Goal: Ask a question: Seek information or help from site administrators or community

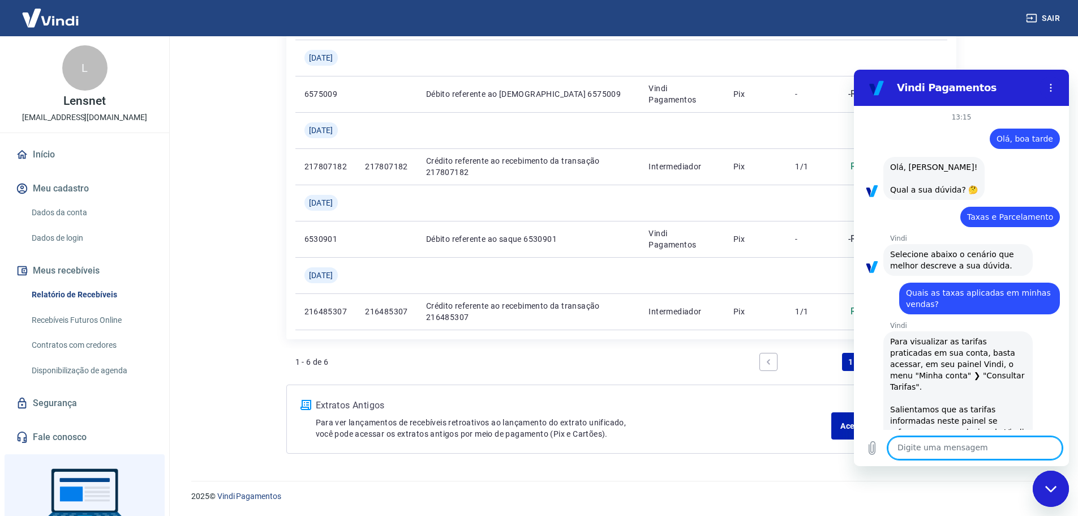
scroll to position [552, 0]
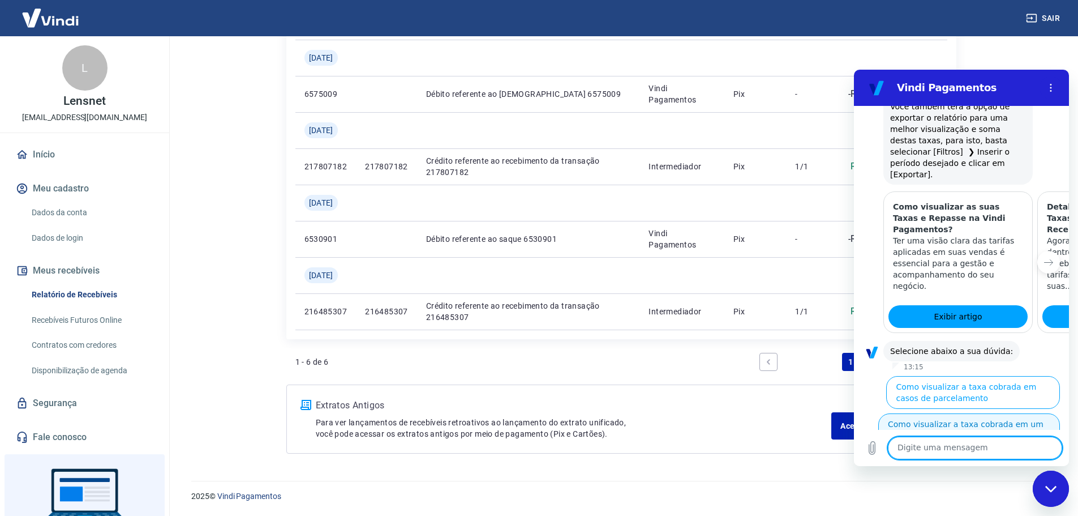
click at [1015, 413] on button "Como visualizar a taxa cobrada em um pedido" at bounding box center [970, 429] width 182 height 33
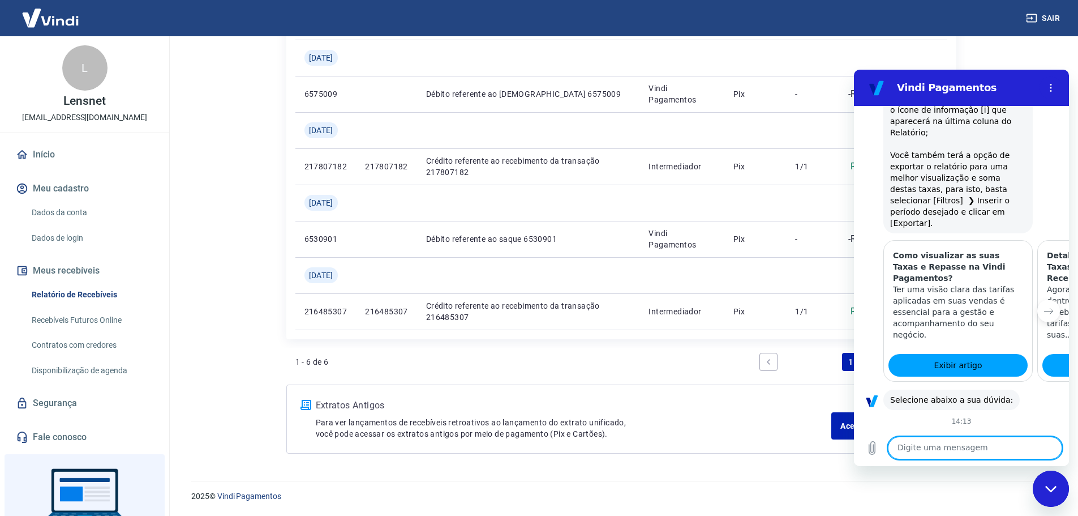
scroll to position [506, 0]
click at [1046, 297] on button "Próximo item" at bounding box center [1049, 308] width 23 height 23
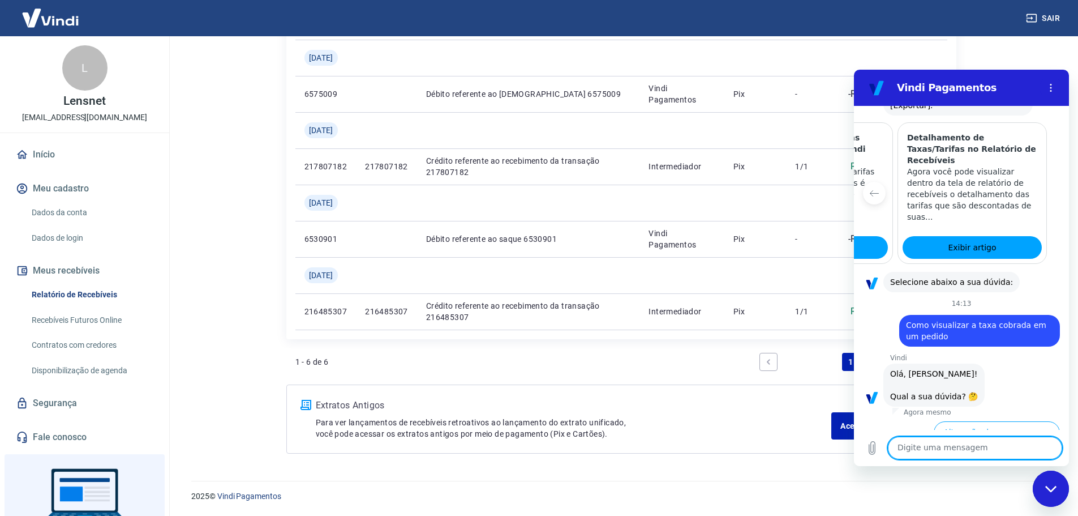
scroll to position [604, 0]
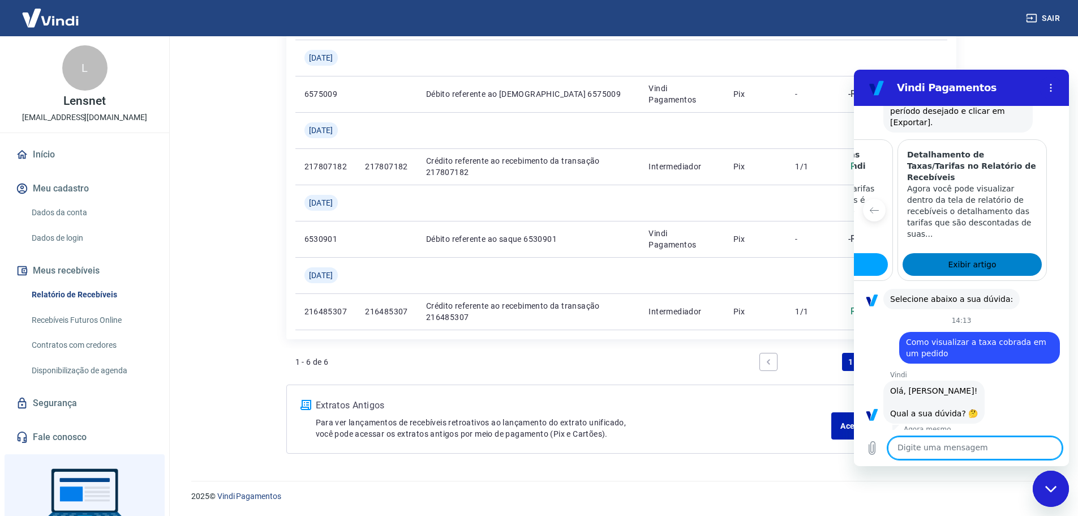
click at [962, 258] on span "Exibir artigo" at bounding box center [972, 265] width 48 height 14
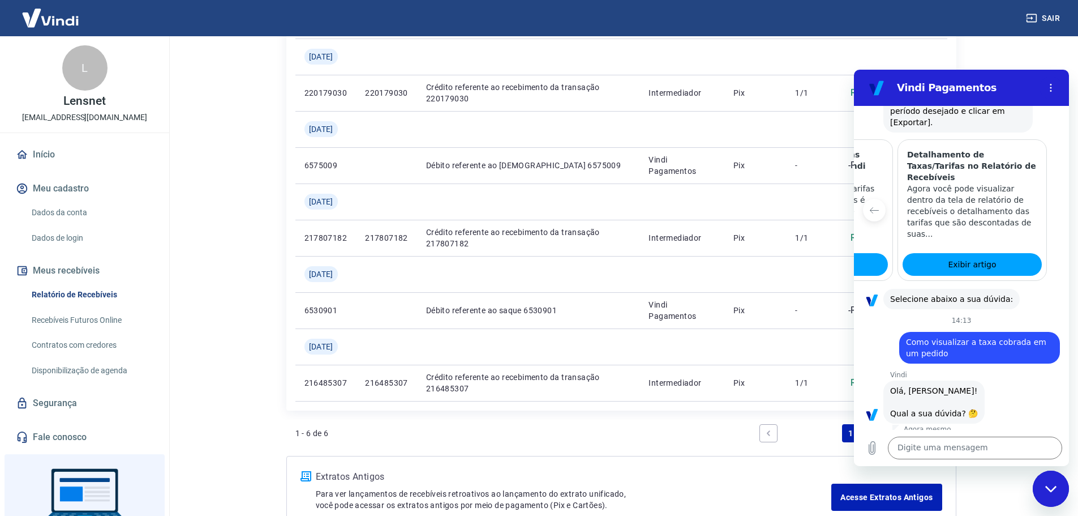
scroll to position [167, 0]
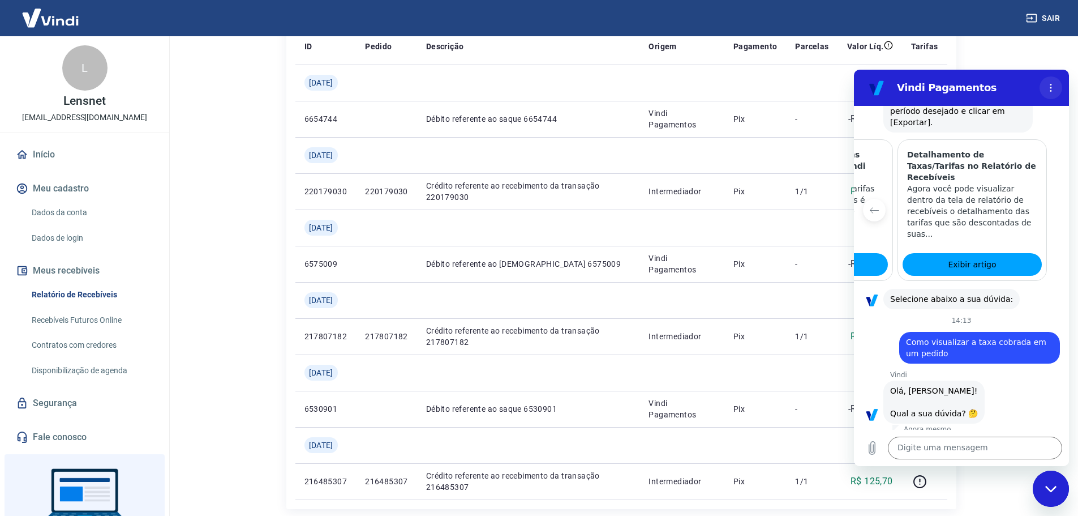
click at [1056, 86] on button "Menu de opções" at bounding box center [1051, 87] width 23 height 23
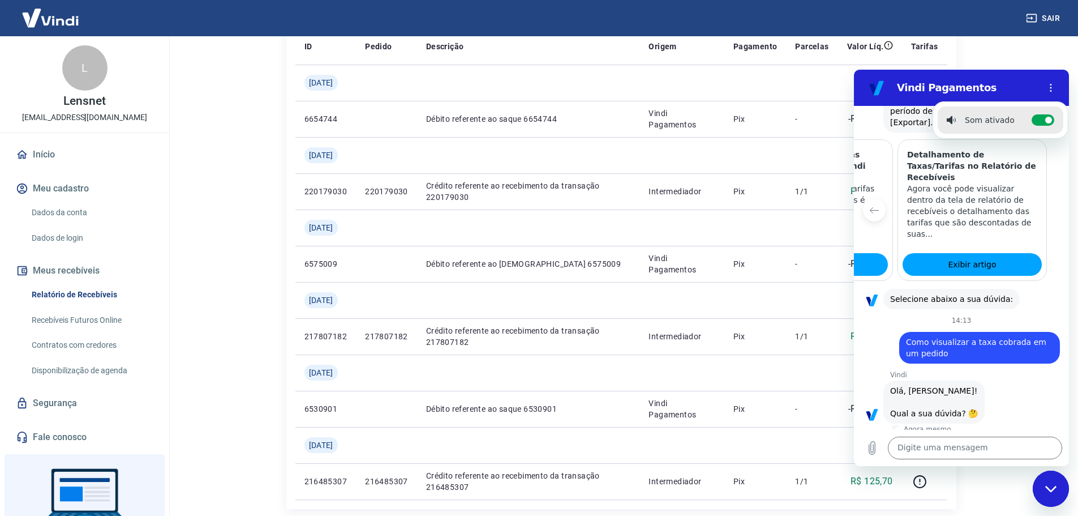
click at [1051, 478] on div "Fechar janela de mensagens" at bounding box center [1051, 489] width 34 height 34
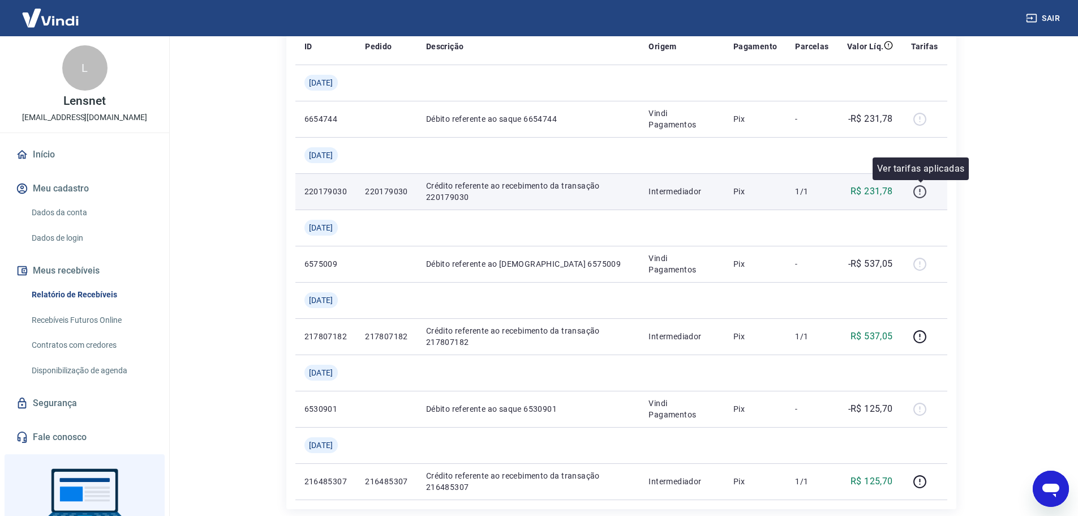
click at [923, 195] on icon "button" at bounding box center [920, 192] width 14 height 14
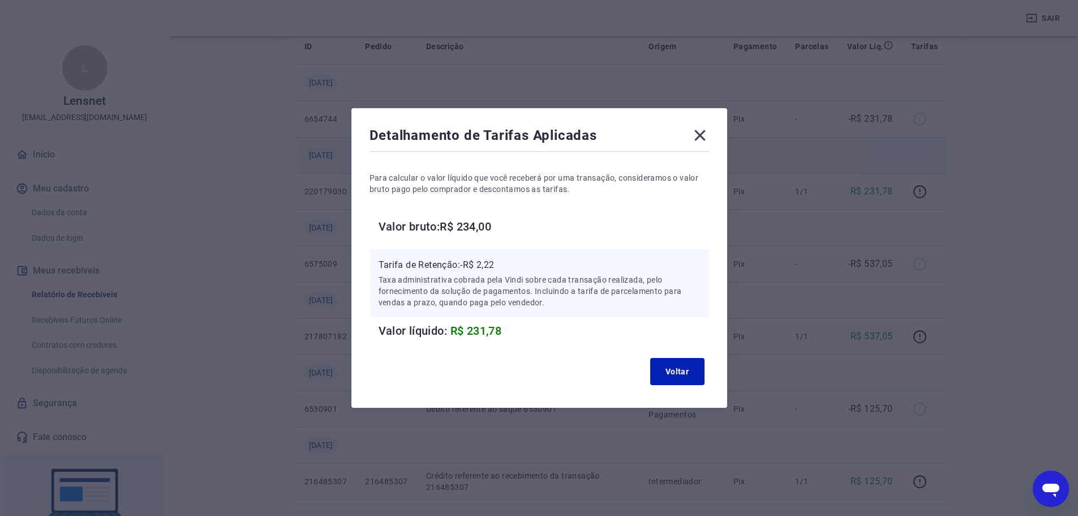
click at [706, 136] on icon at bounding box center [700, 135] width 18 height 18
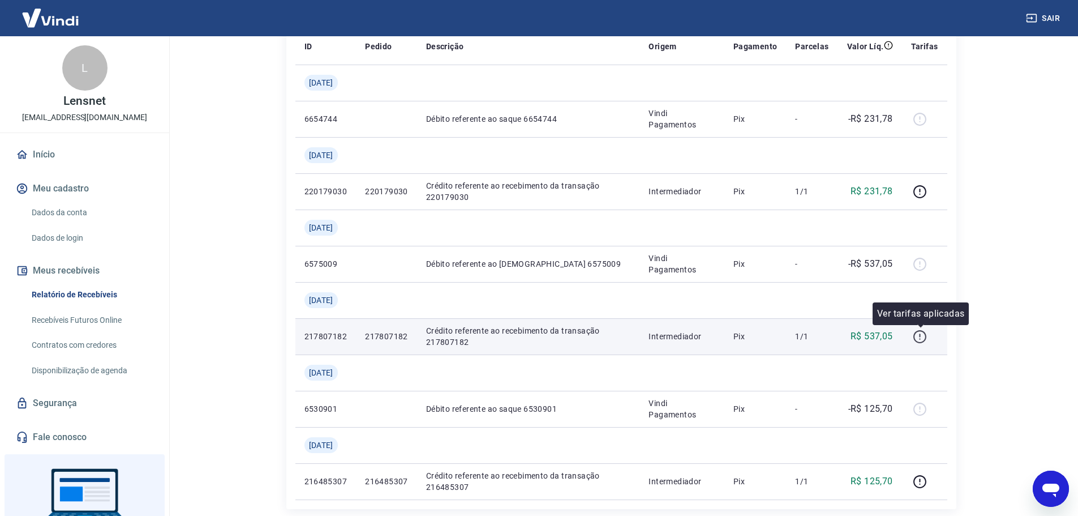
click at [923, 339] on icon "button" at bounding box center [920, 336] width 14 height 14
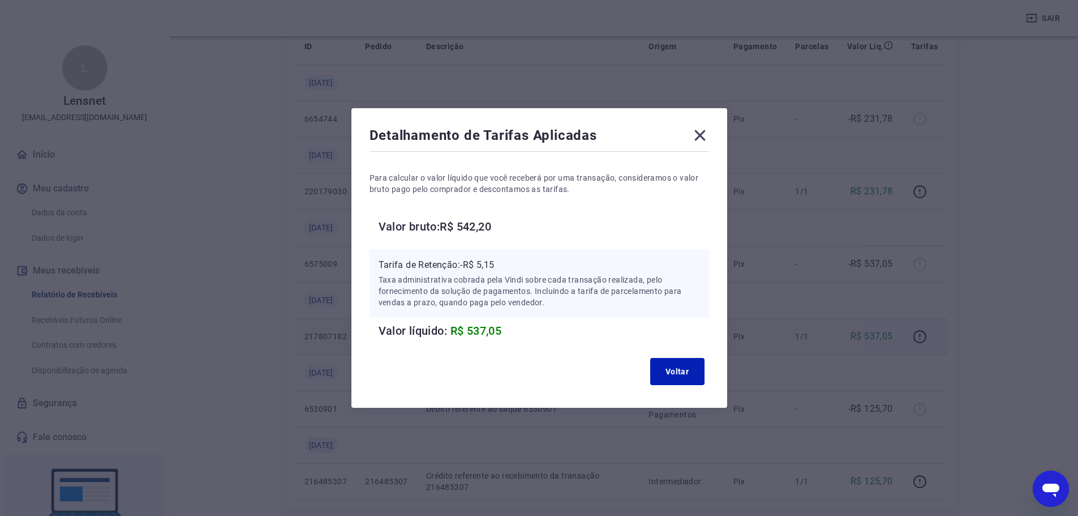
click at [705, 131] on icon at bounding box center [700, 135] width 18 height 18
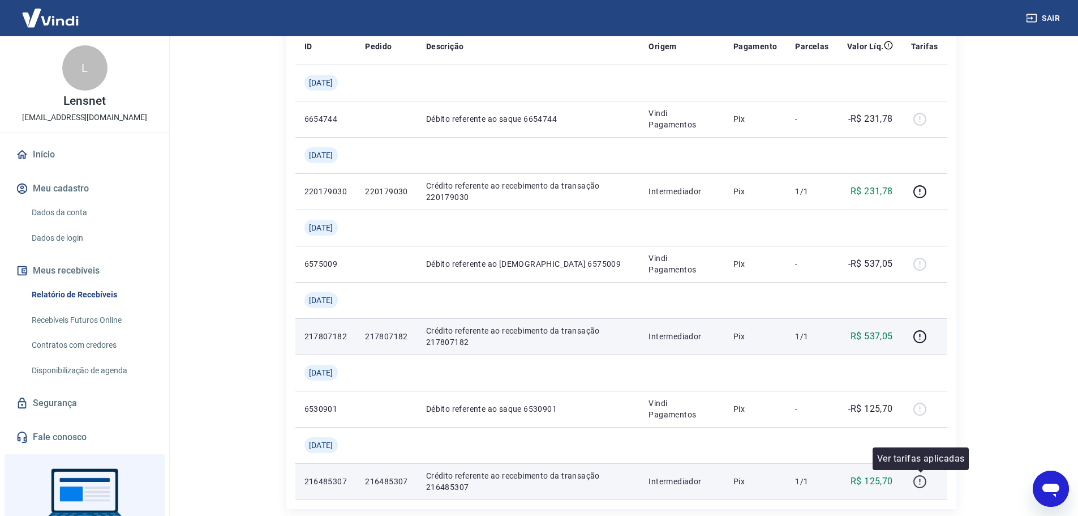
click at [927, 481] on icon "button" at bounding box center [920, 481] width 14 height 14
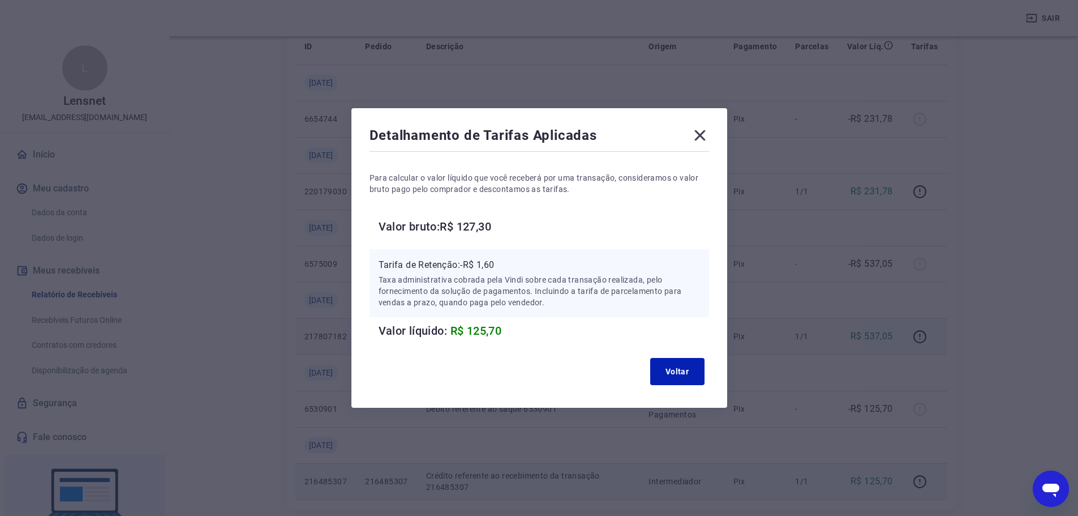
click at [701, 133] on icon at bounding box center [700, 135] width 11 height 11
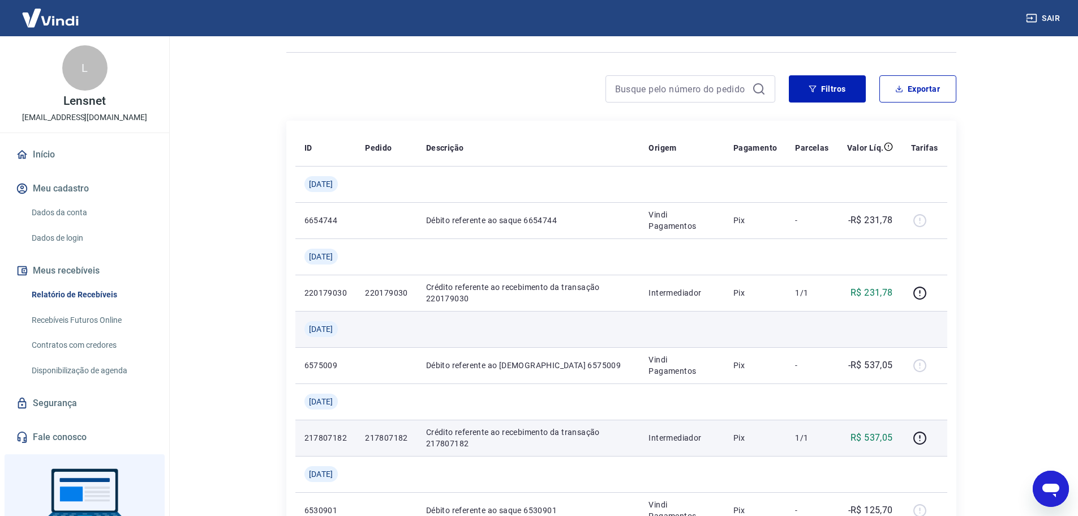
scroll to position [226, 0]
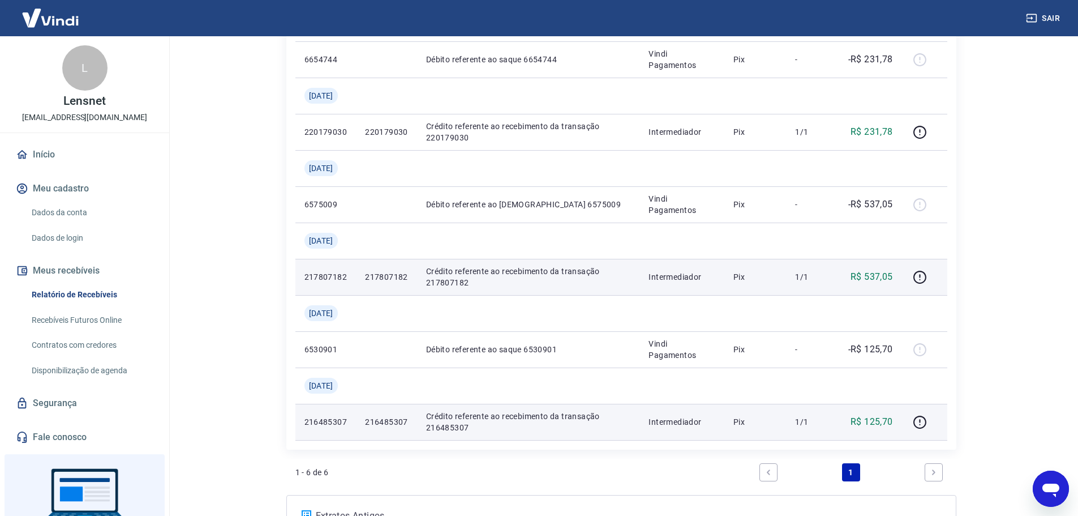
click at [1054, 485] on icon "Abrir janela de mensagens" at bounding box center [1051, 490] width 17 height 14
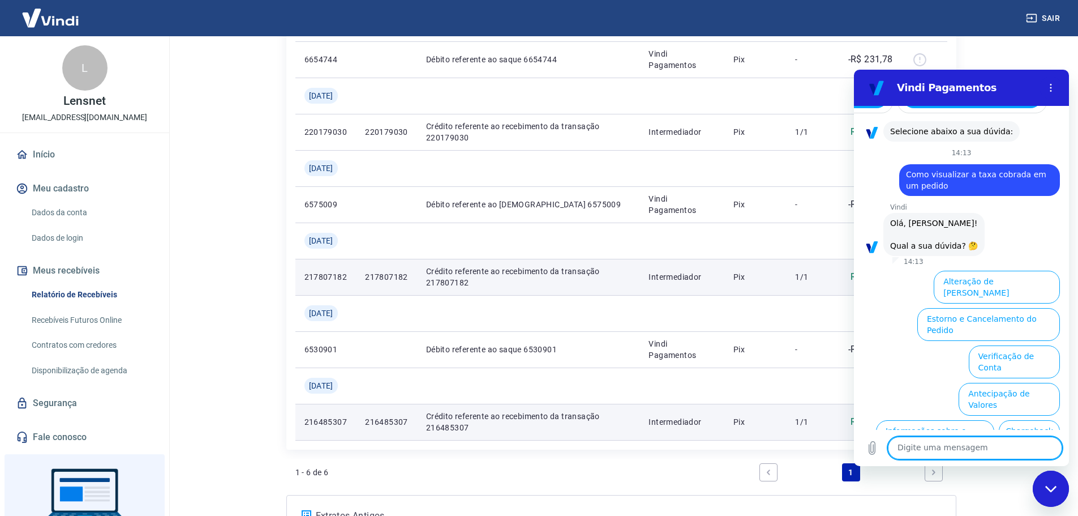
scroll to position [774, 0]
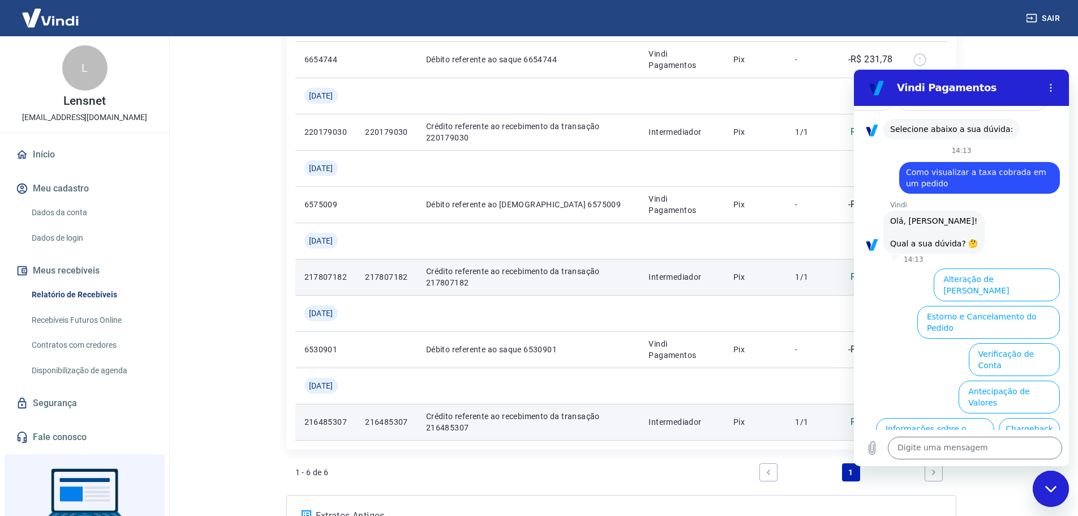
click at [984, 455] on button "Taxas e Parcelamento" at bounding box center [1013, 471] width 94 height 33
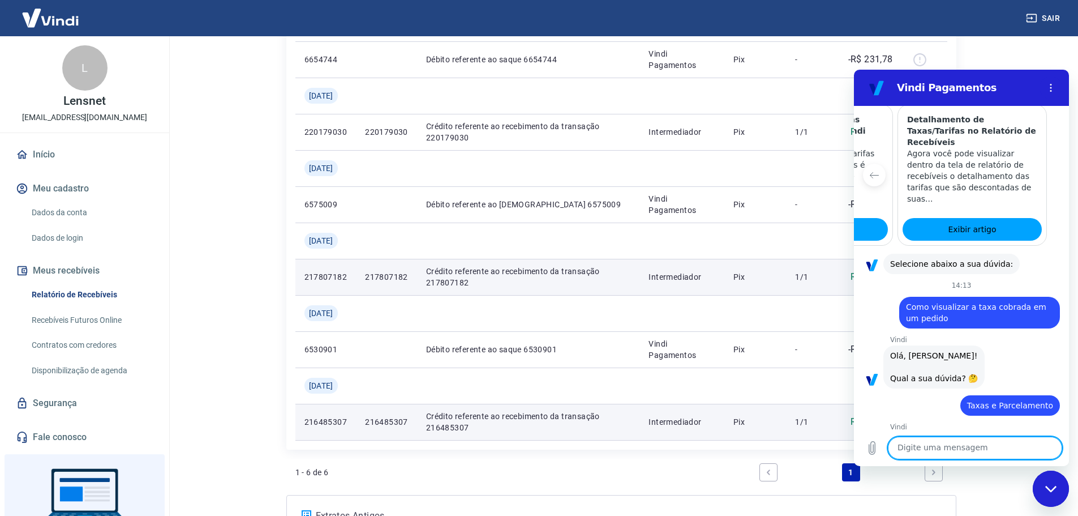
scroll to position [794, 0]
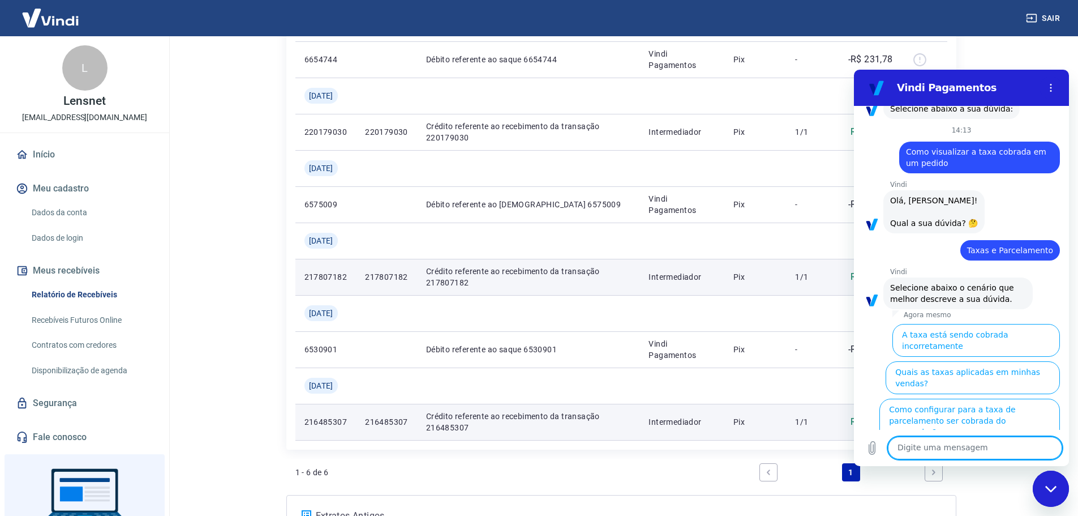
click at [982, 451] on textarea at bounding box center [975, 447] width 174 height 23
type textarea "falar com atendente"
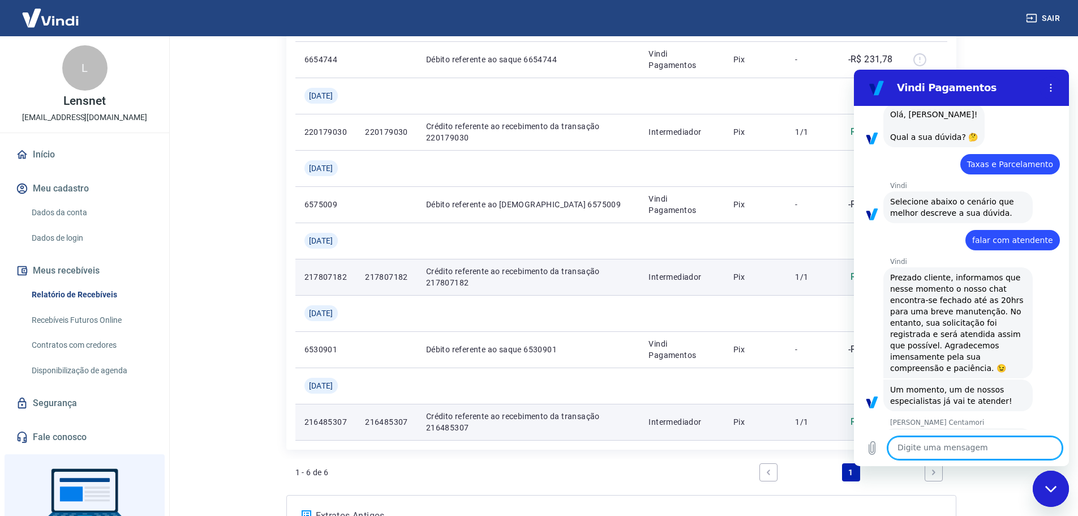
scroll to position [911, 0]
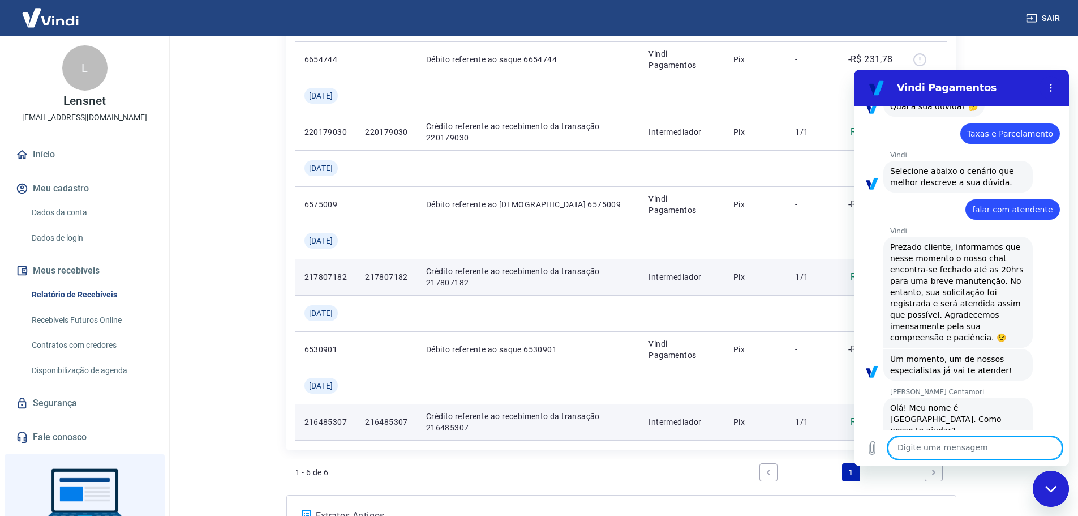
click at [974, 448] on textarea at bounding box center [975, 447] width 174 height 23
type textarea "olá"
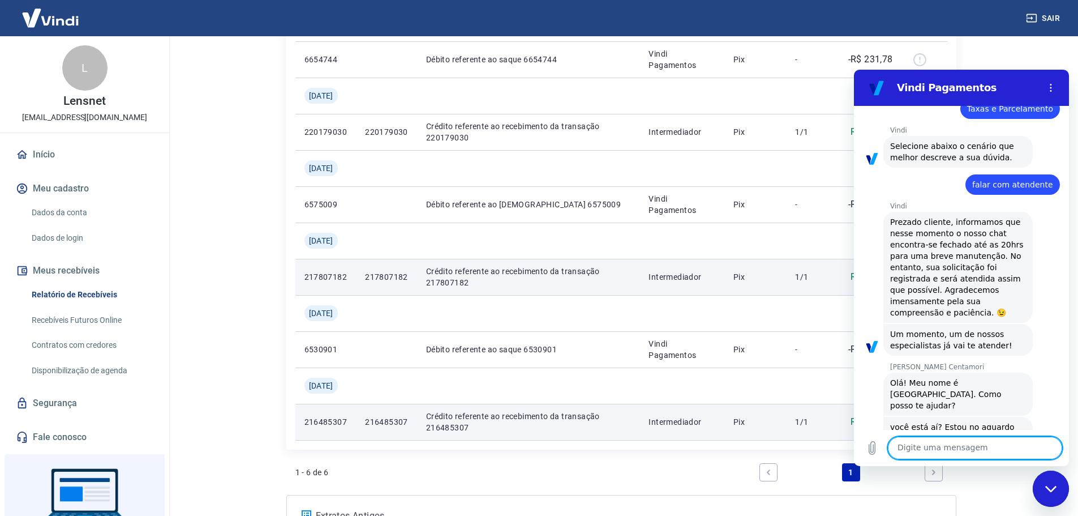
scroll to position [938, 0]
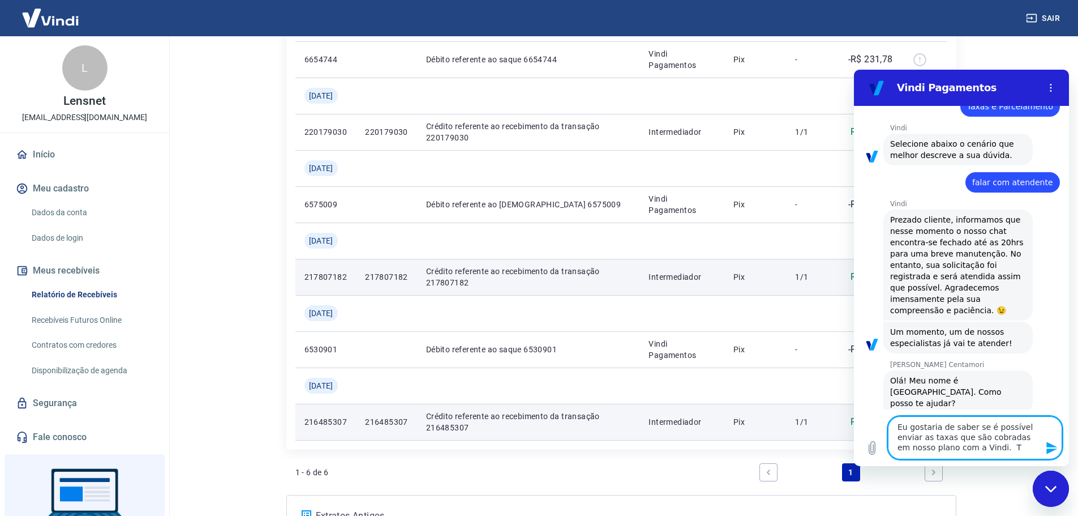
type textarea "Eu gostaria de saber se é possível enviar as taxas que são cobradas em nosso pl…"
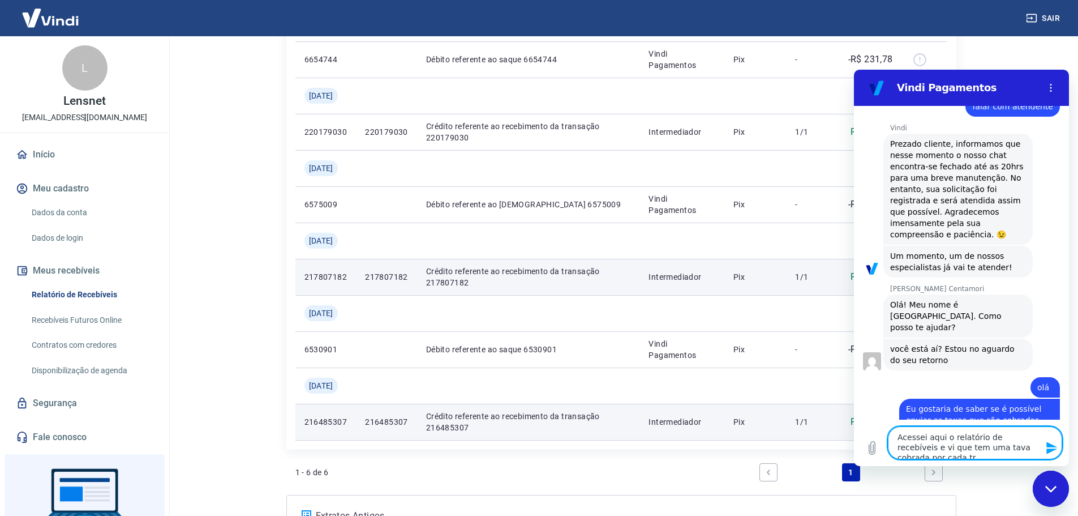
scroll to position [1015, 0]
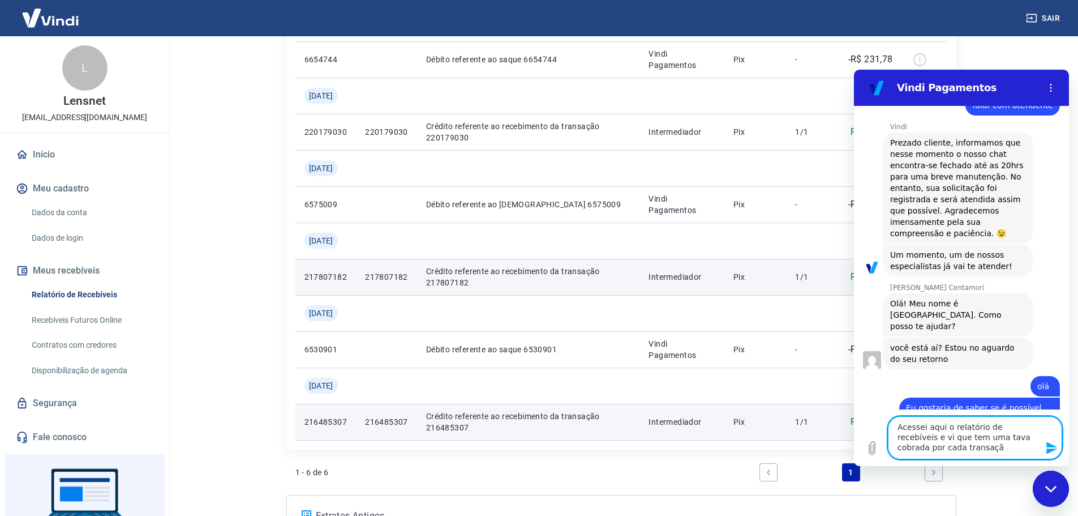
type textarea "Acessei aqui o relatório de recebíveis e vi que tem uma tava cobrada por cada t…"
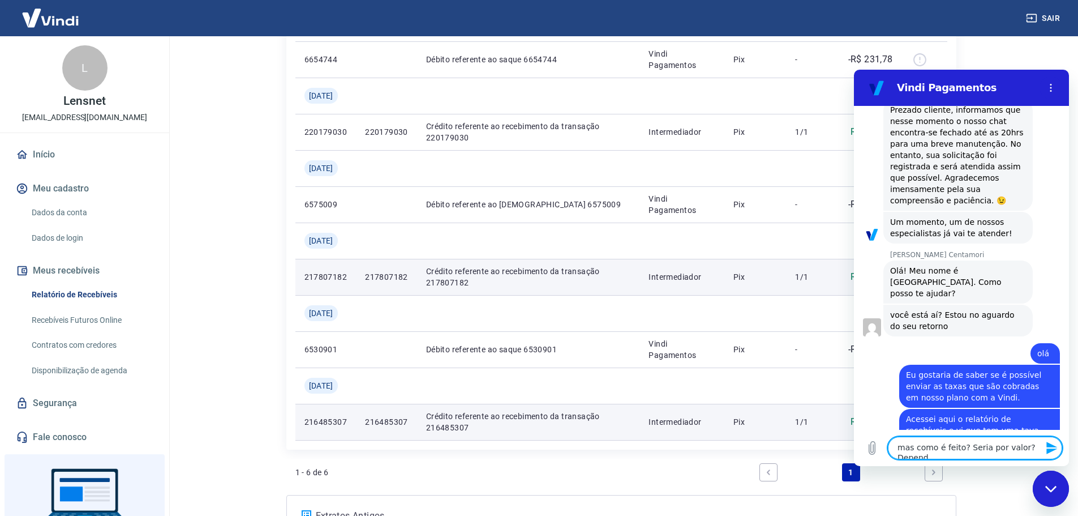
scroll to position [1049, 0]
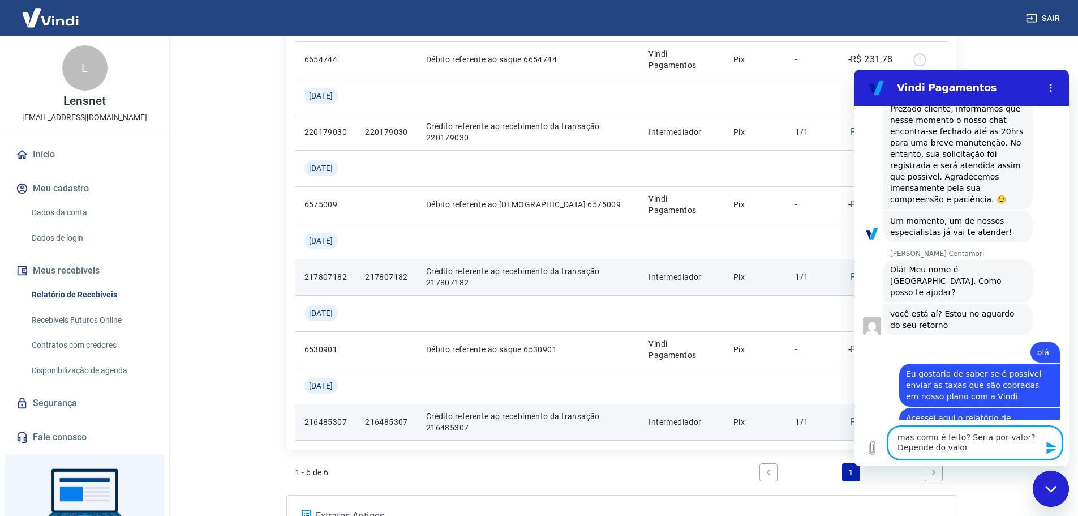
type textarea "mas como é feito? Seria por valor? Depende do valor?"
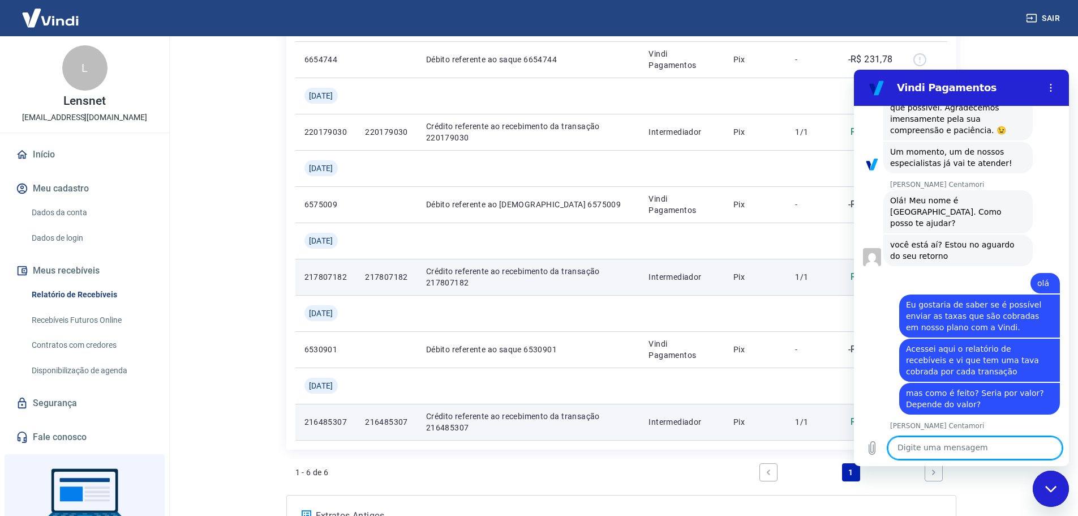
scroll to position [1141, 0]
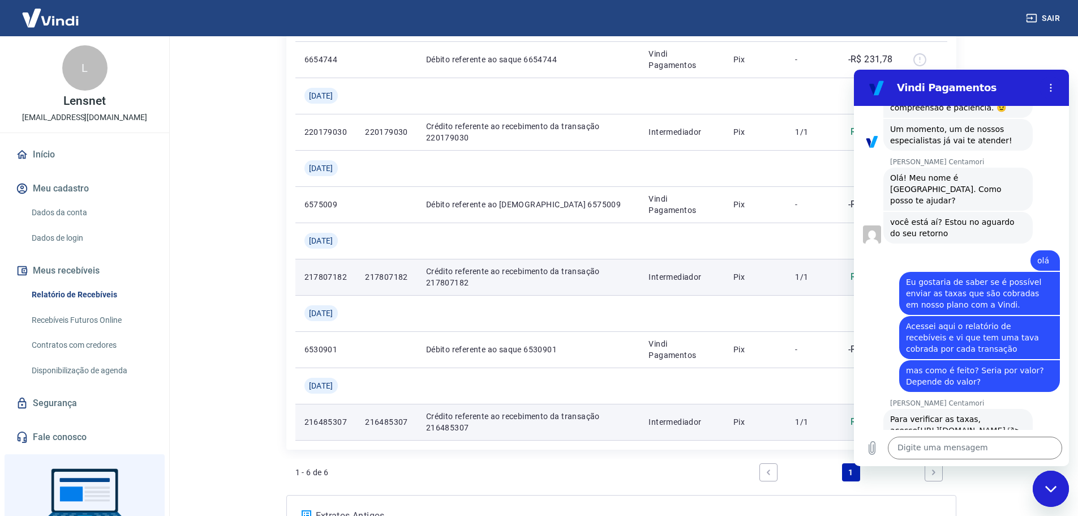
click at [967, 426] on link "[URL][DOMAIN_NAME]" at bounding box center [966, 430] width 97 height 9
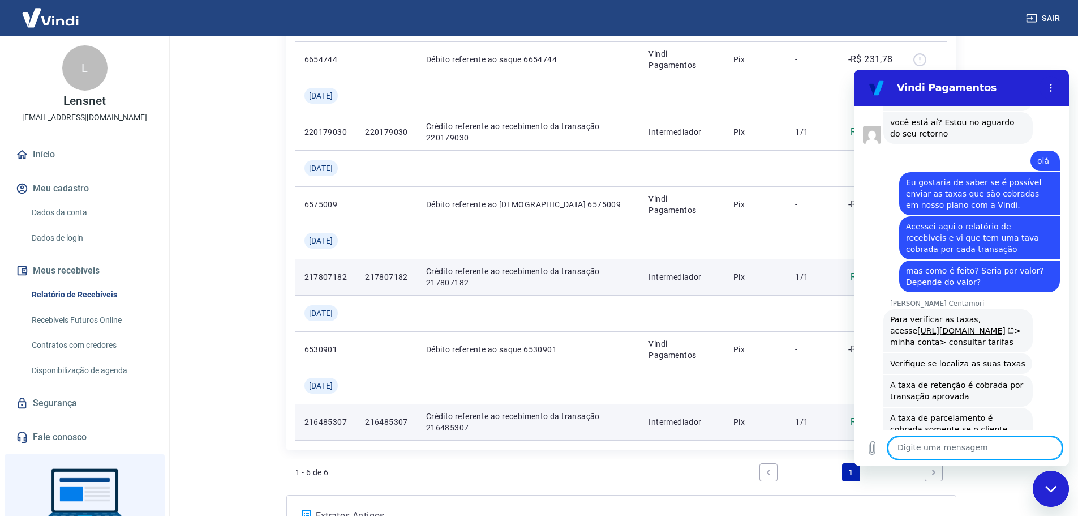
scroll to position [1239, 0]
click at [927, 459] on div "Digite uma mensagem x" at bounding box center [961, 448] width 215 height 36
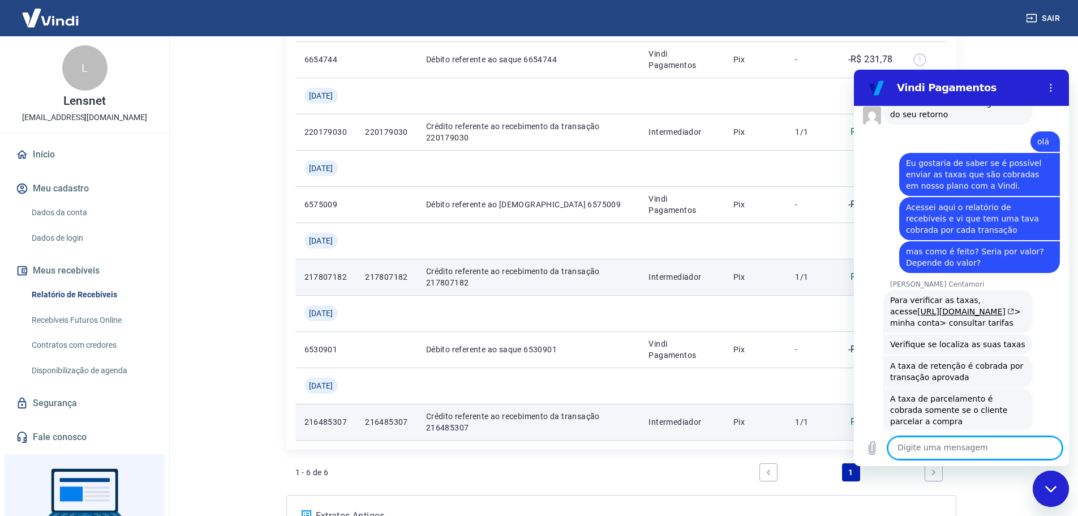
scroll to position [1262, 0]
type textarea "vi aqui... tarifa de retenção vindo 3,89%"
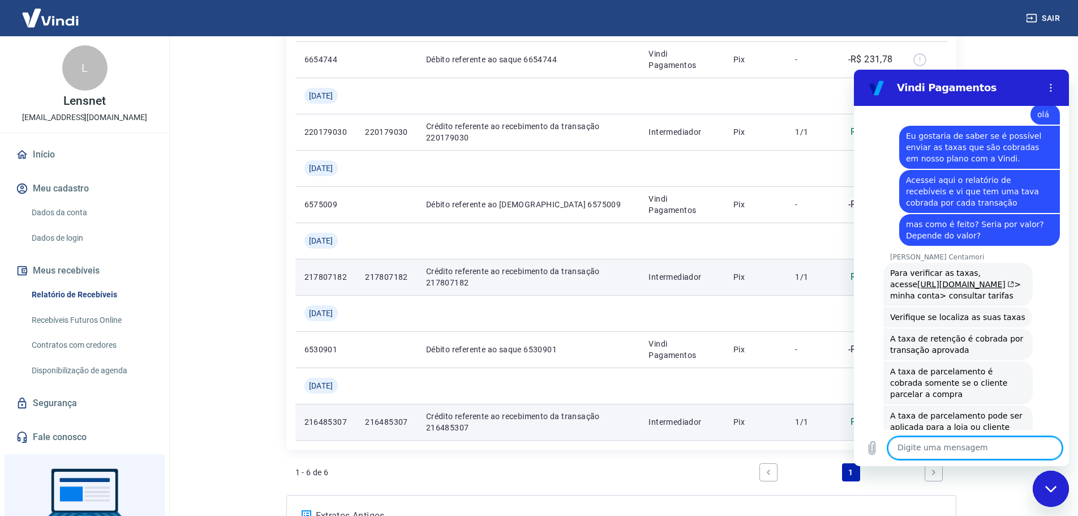
scroll to position [1289, 0]
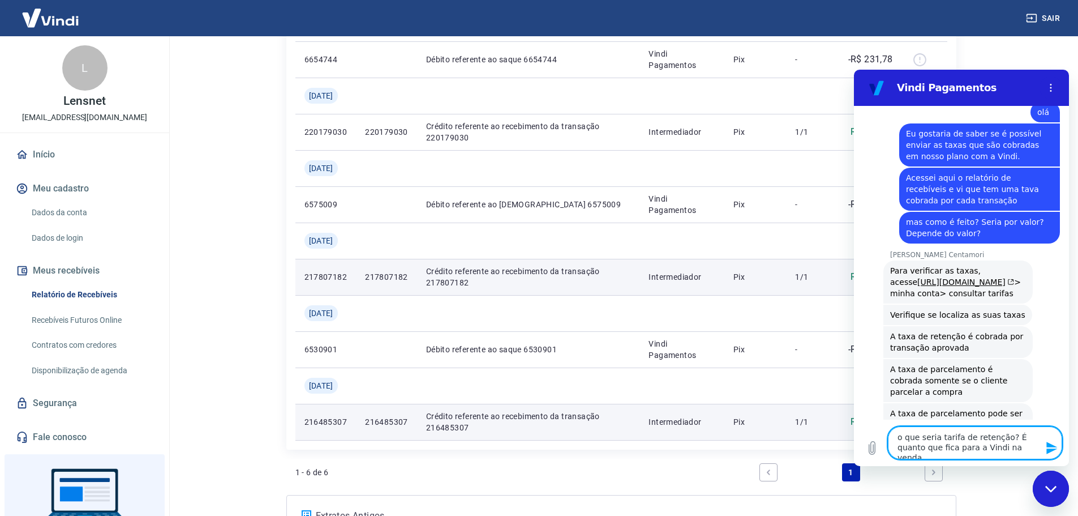
type textarea "o que seria tarifa de retenção? É quanto que fica para a Vindi na venda?"
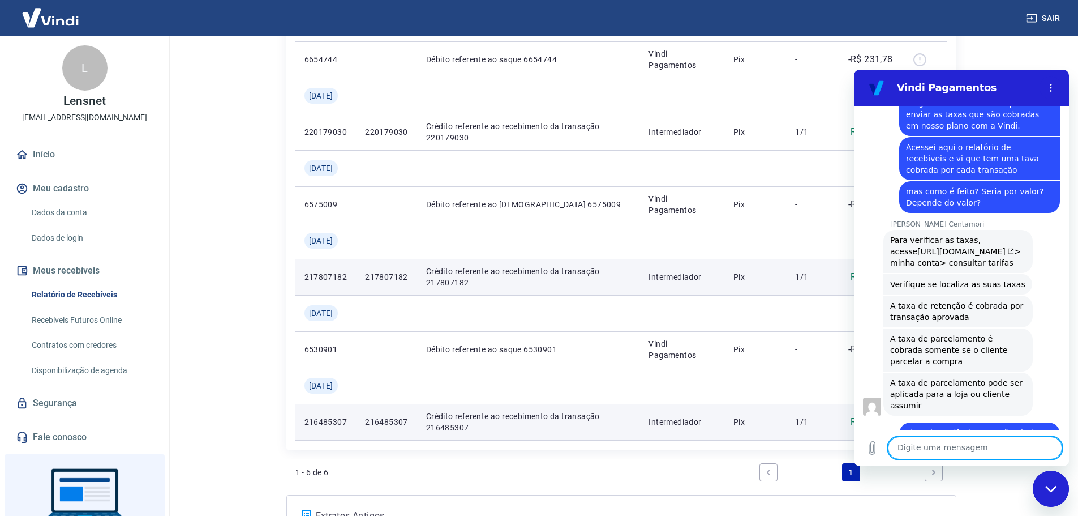
scroll to position [1322, 0]
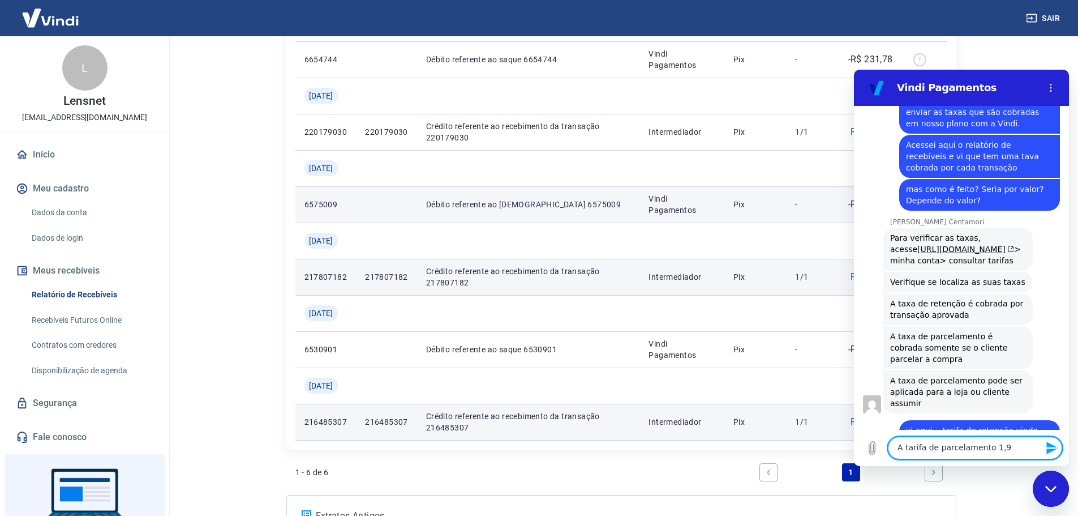
type textarea "A tarifa de parcelamento 1,99"
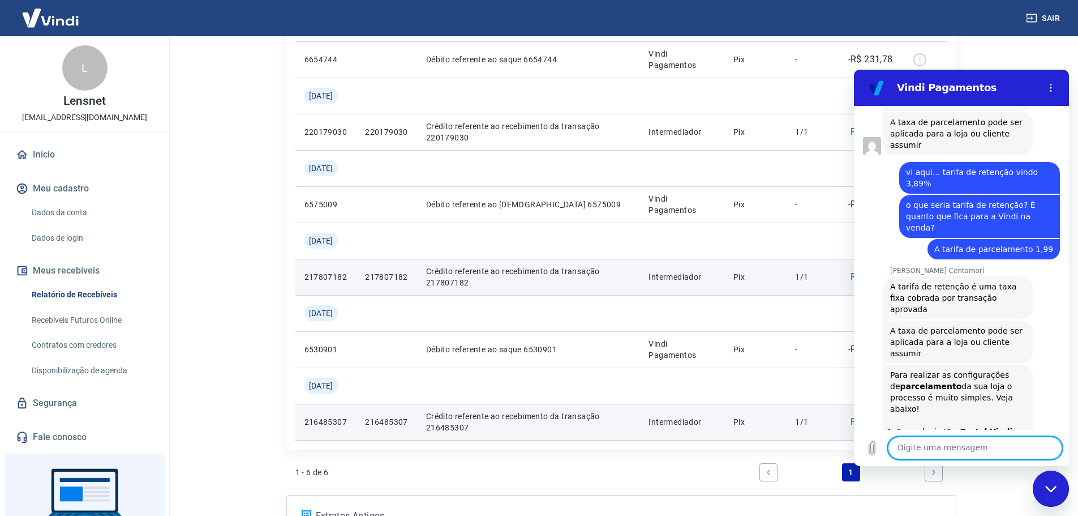
scroll to position [1582, 0]
click at [911, 442] on textarea at bounding box center [975, 447] width 174 height 23
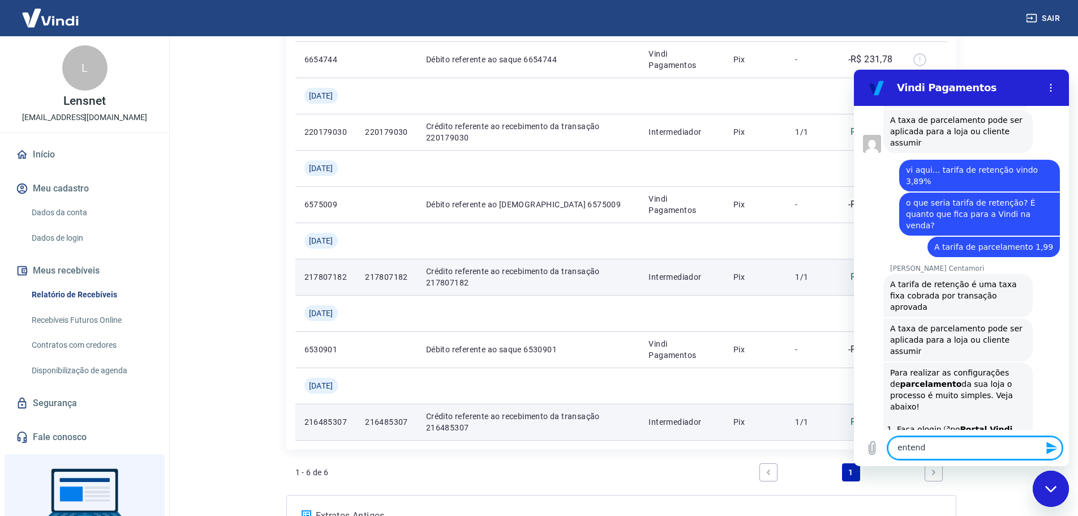
type textarea "entendi"
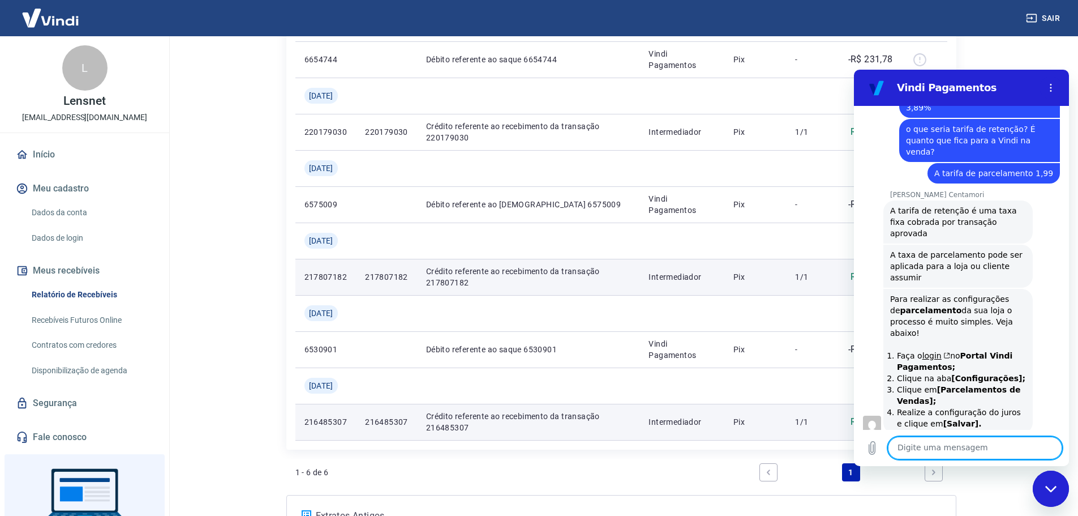
scroll to position [1658, 0]
type textarea "no momento era isso mesmo"
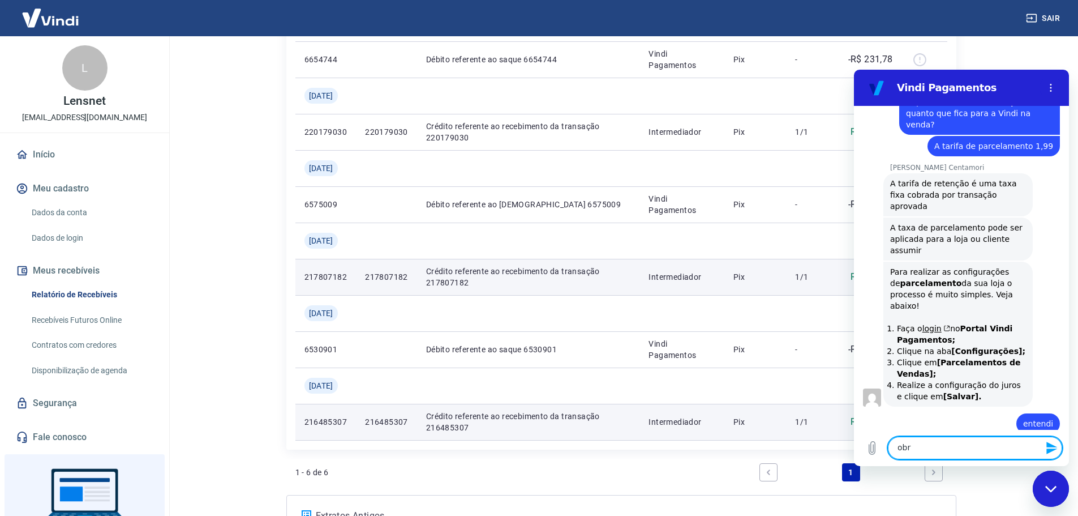
scroll to position [1685, 0]
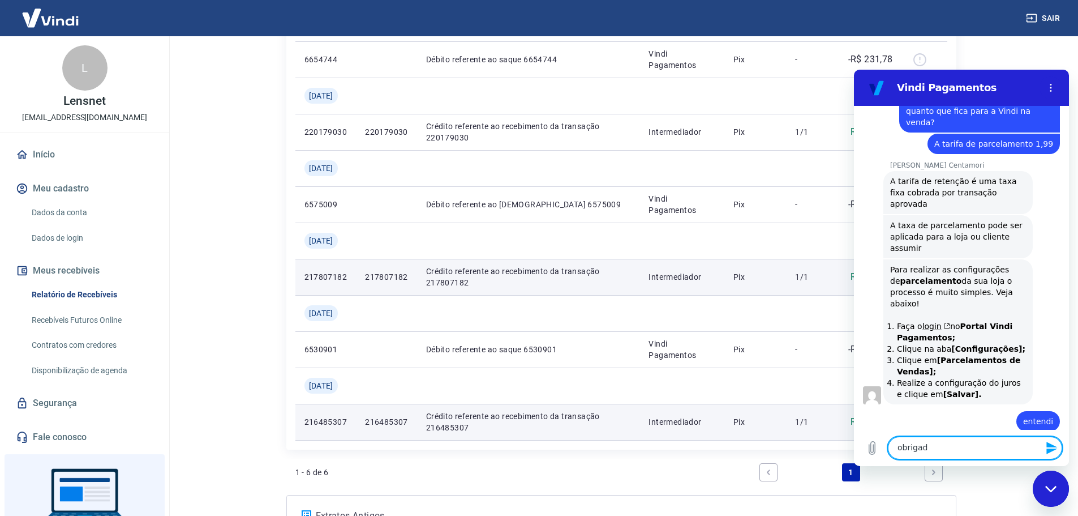
type textarea "obrigada"
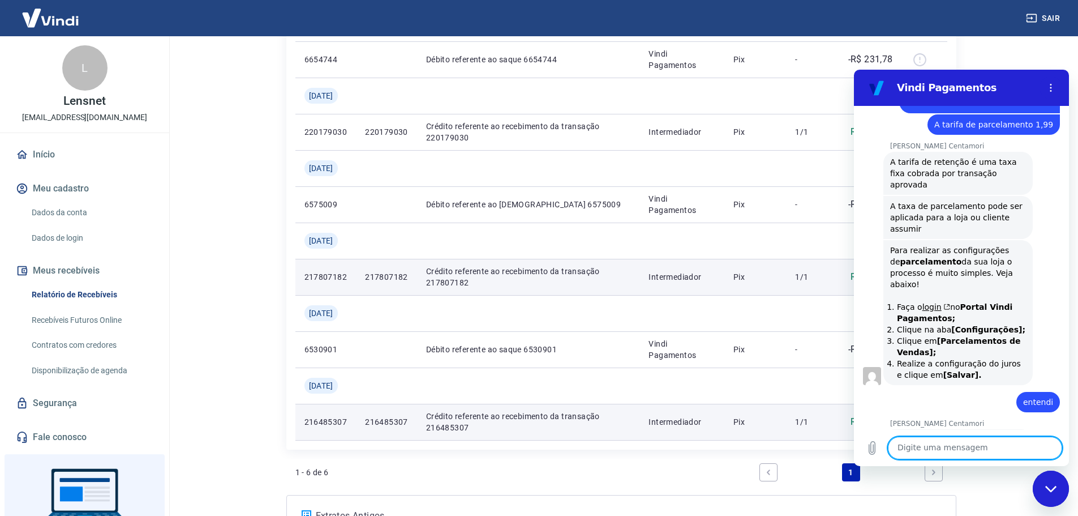
scroll to position [1707, 0]
